Goal: Transaction & Acquisition: Purchase product/service

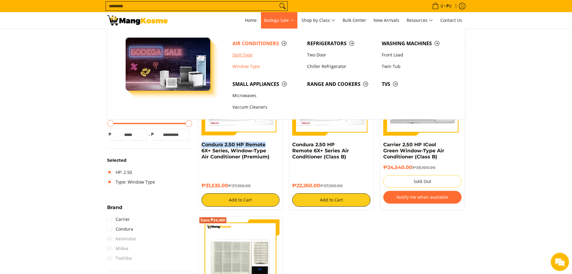
drag, startPoint x: 244, startPoint y: 53, endPoint x: 241, endPoint y: 54, distance: 3.7
click at [244, 53] on link "Split Type" at bounding box center [267, 55] width 75 height 12
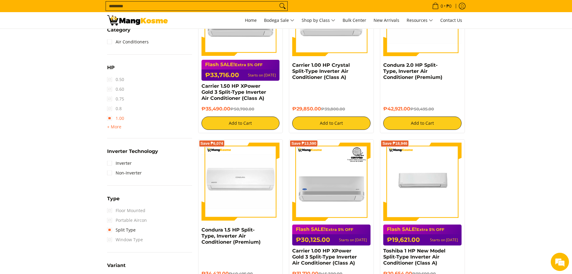
scroll to position [319, 0]
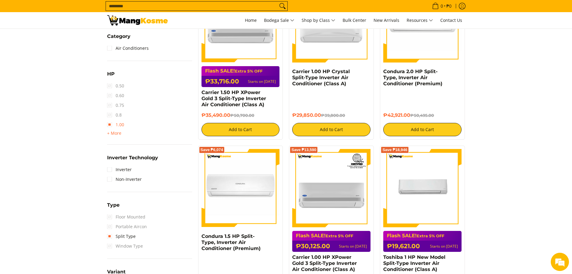
click at [119, 123] on link "1.00" at bounding box center [115, 125] width 17 height 10
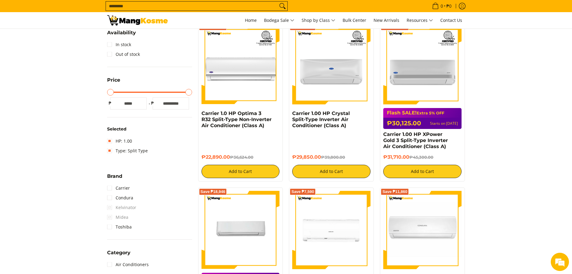
scroll to position [126, 0]
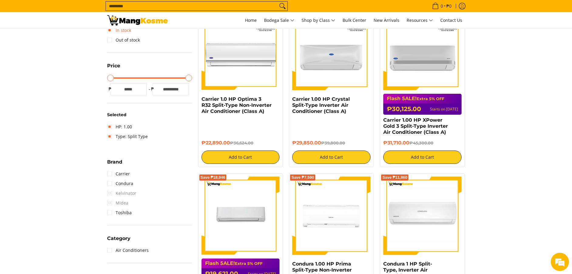
click at [120, 31] on link "In stock" at bounding box center [119, 31] width 24 height 10
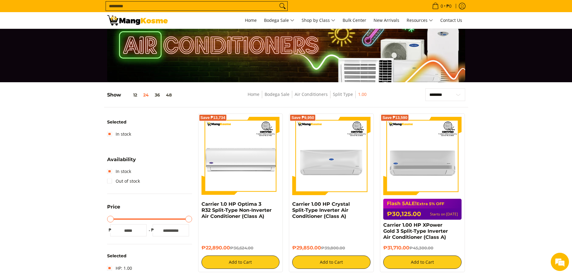
scroll to position [46, 0]
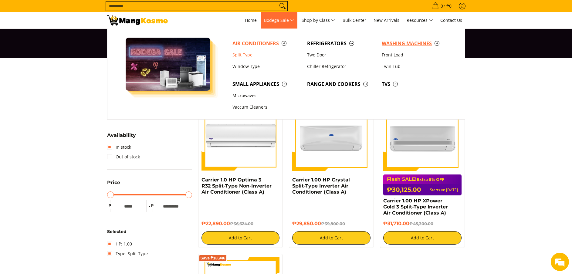
click at [389, 43] on span "Washing Machines" at bounding box center [416, 44] width 69 height 8
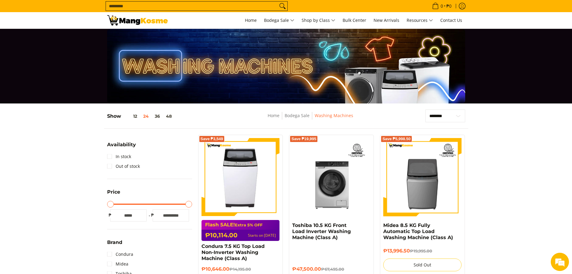
click at [146, 21] on img at bounding box center [137, 20] width 61 height 10
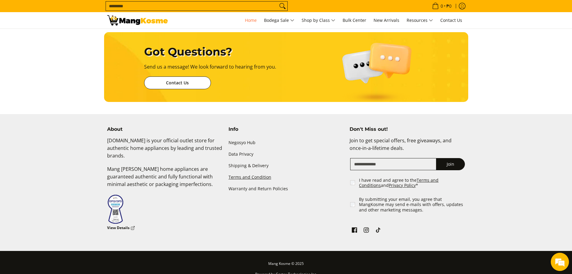
scroll to position [0, 241]
click at [147, 168] on p "Mang [PERSON_NAME] home appliances are guaranteed authentic and fully functiona…" at bounding box center [164, 179] width 115 height 29
click at [459, 19] on span "Contact Us" at bounding box center [452, 20] width 22 height 6
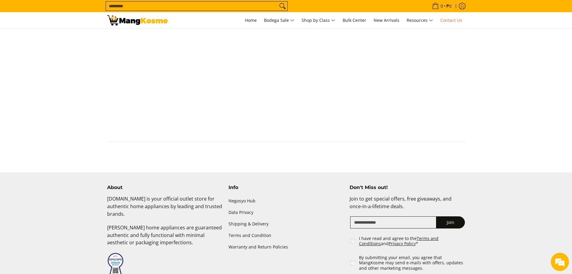
scroll to position [364, 0]
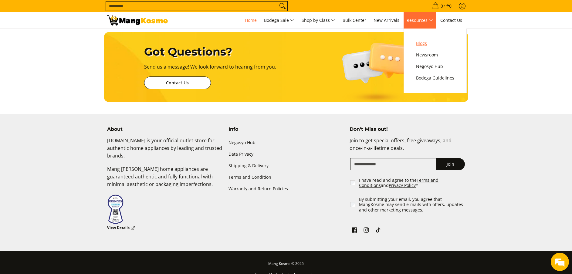
click at [425, 42] on span "Blogs" at bounding box center [435, 44] width 38 height 8
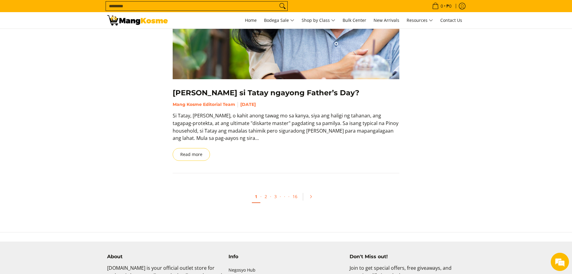
scroll to position [981, 0]
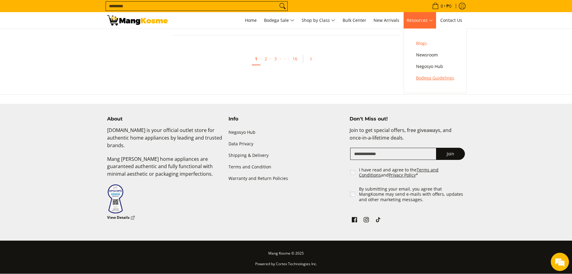
click at [439, 83] on link "Bodega Guidelines" at bounding box center [435, 78] width 44 height 12
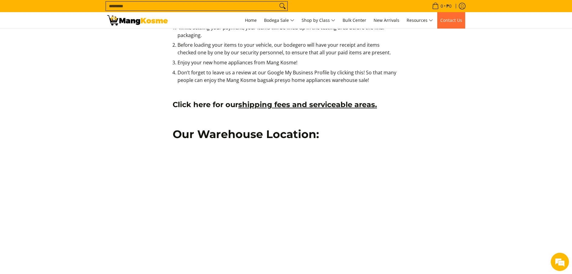
scroll to position [455, 0]
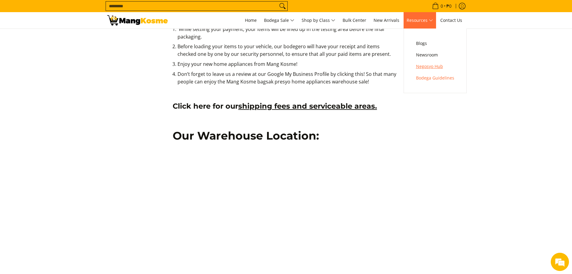
click at [429, 64] on span "Negosyo Hub" at bounding box center [435, 67] width 38 height 8
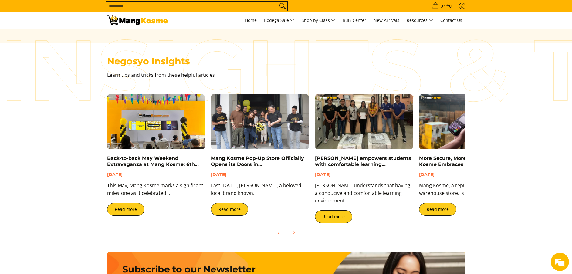
scroll to position [990, 0]
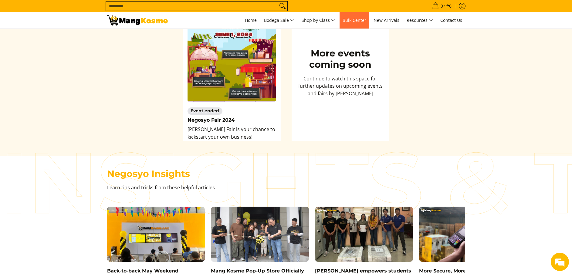
click at [366, 20] on span "Bulk Center" at bounding box center [355, 20] width 24 height 6
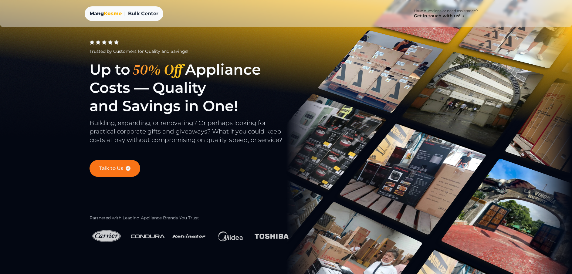
click at [103, 165] on link "Talk to Us" at bounding box center [115, 168] width 51 height 17
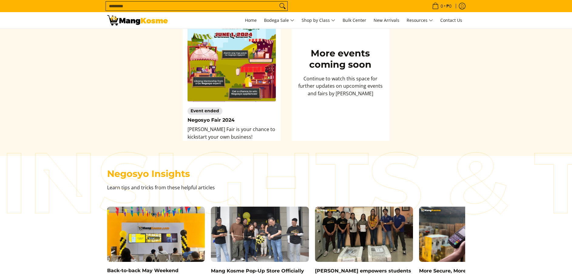
click at [158, 20] on img at bounding box center [137, 20] width 61 height 10
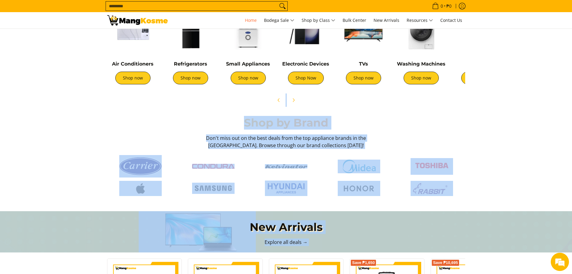
drag, startPoint x: 571, startPoint y: 66, endPoint x: 565, endPoint y: 231, distance: 165.3
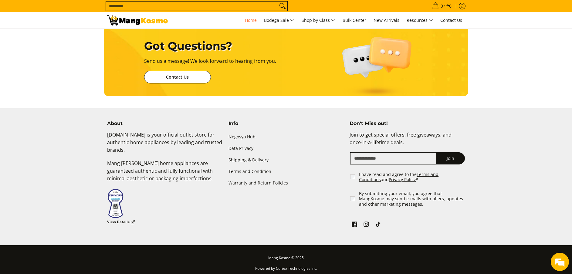
scroll to position [0, 241]
drag, startPoint x: 244, startPoint y: 152, endPoint x: 241, endPoint y: 155, distance: 4.3
click at [243, 154] on link "Shipping & Delivery" at bounding box center [286, 160] width 115 height 12
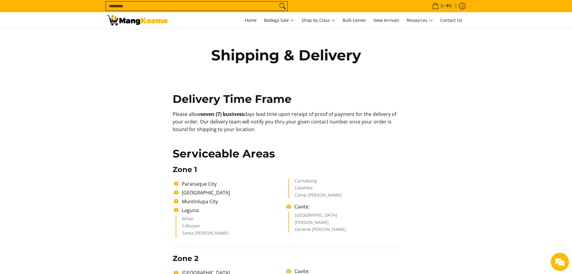
drag, startPoint x: 233, startPoint y: 134, endPoint x: 88, endPoint y: 112, distance: 146.4
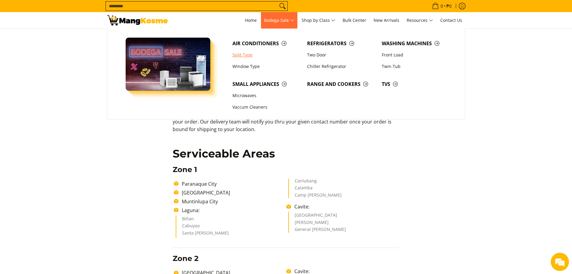
click at [245, 56] on link "Split Type" at bounding box center [267, 55] width 75 height 12
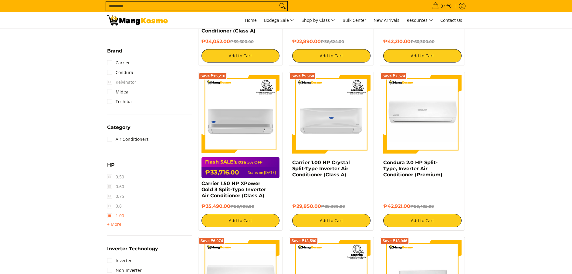
click at [113, 213] on link "1.00" at bounding box center [115, 216] width 17 height 10
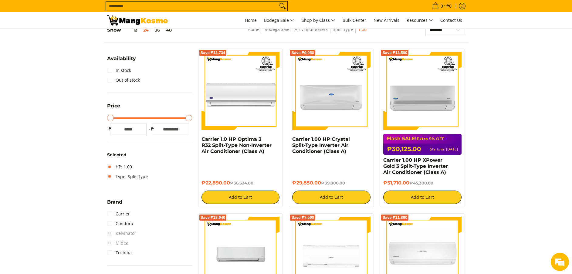
scroll to position [81, 0]
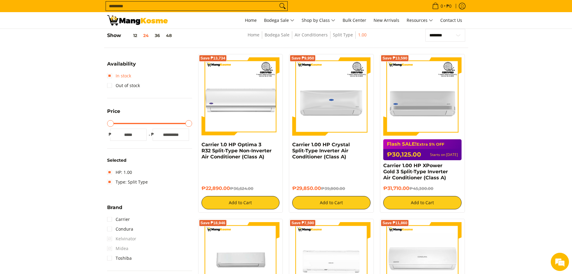
click at [129, 72] on link "In stock" at bounding box center [119, 76] width 24 height 10
